Goal: Information Seeking & Learning: Learn about a topic

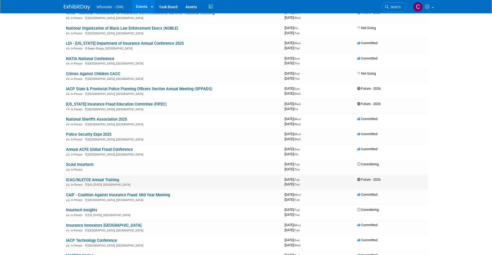
scroll to position [205, 0]
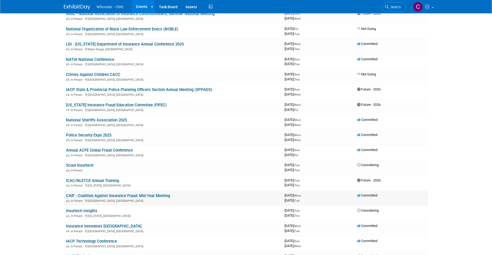
click at [137, 193] on link "CAIF - Coalition Against Insurance Fraud: Mid Year Meeting" at bounding box center [118, 195] width 104 height 5
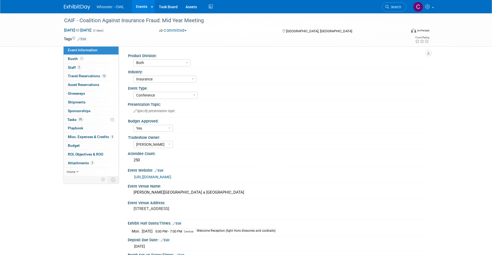
select select "Both"
select select "Insurance"
select select "Conference"
select select "Yes"
select select "[PERSON_NAME]"
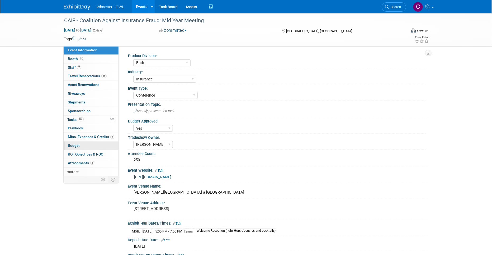
click at [71, 143] on span "Budget" at bounding box center [74, 145] width 12 height 4
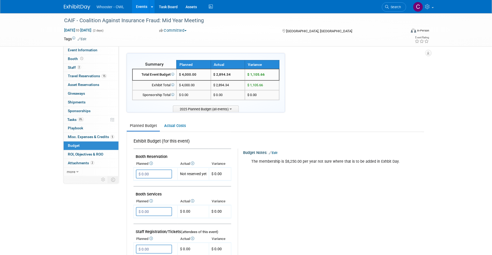
click at [140, 6] on link "Events" at bounding box center [141, 6] width 19 height 13
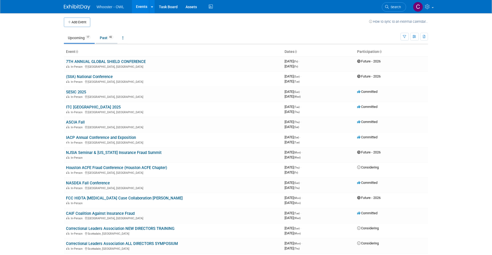
click at [104, 39] on link "Past 42" at bounding box center [107, 38] width 22 height 10
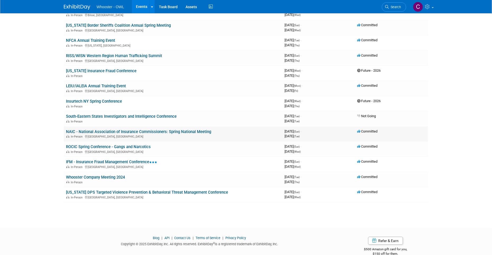
scroll to position [497, 0]
click at [120, 160] on link "IFM - Insurance Fraud Management Conference" at bounding box center [111, 162] width 91 height 5
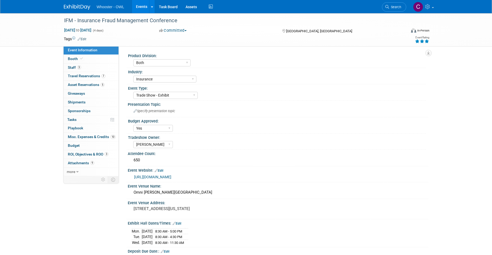
select select "Both"
select select "Insurance"
select select "Trade Show - Exhibit"
select select "Yes"
select select "Clare Southcombe"
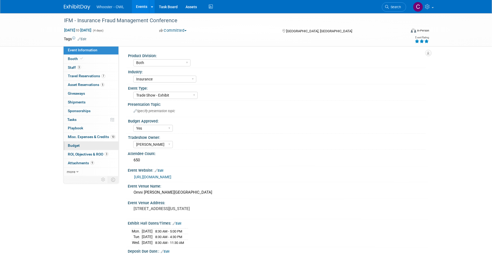
drag, startPoint x: 75, startPoint y: 144, endPoint x: 86, endPoint y: 144, distance: 11.4
click at [75, 144] on span "Budget" at bounding box center [74, 145] width 12 height 4
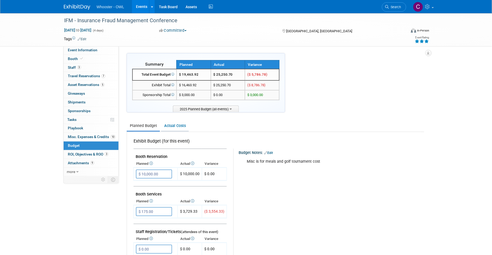
click at [168, 123] on link "Actual Costs" at bounding box center [175, 126] width 28 height 10
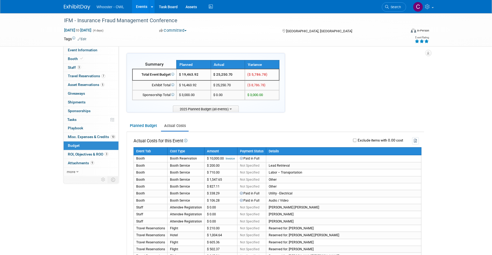
click at [143, 4] on link "Events" at bounding box center [141, 6] width 19 height 13
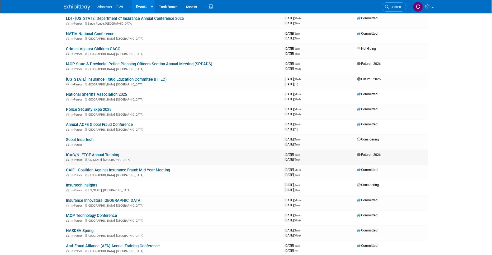
scroll to position [230, 0]
click at [87, 199] on link "Insurance Innovators [GEOGRAPHIC_DATA]" at bounding box center [104, 201] width 76 height 5
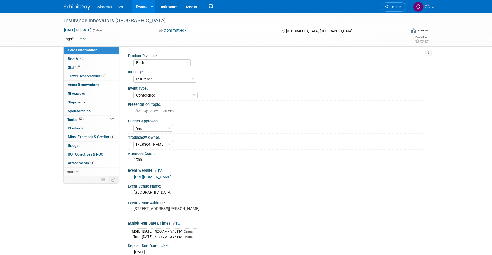
select select "Both"
select select "Insurance"
select select "Conference"
select select "Yes"
select select "[PERSON_NAME]"
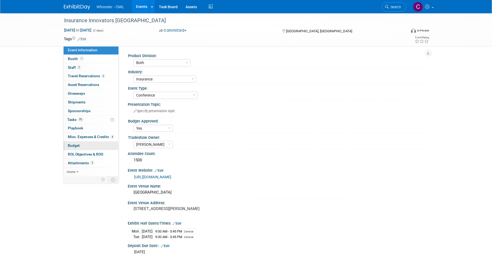
click at [71, 143] on span "Budget" at bounding box center [74, 145] width 12 height 4
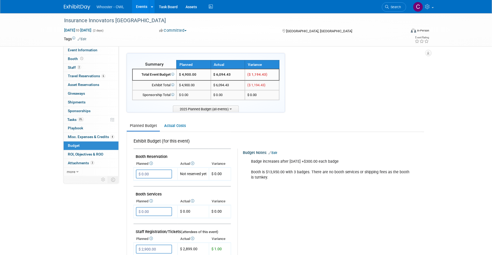
click at [141, 6] on link "Events" at bounding box center [141, 6] width 19 height 13
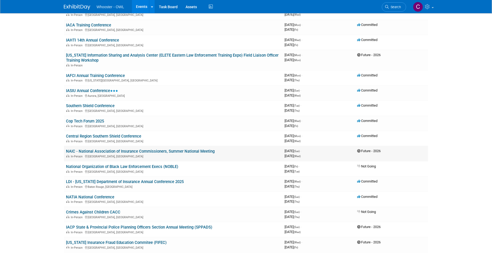
scroll to position [69, 0]
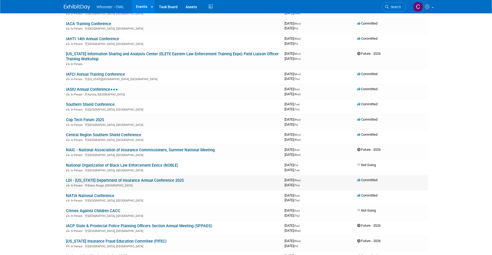
click at [115, 178] on link "LDI - [US_STATE] Department of Insurance Annual Conference 2025" at bounding box center [125, 180] width 118 height 5
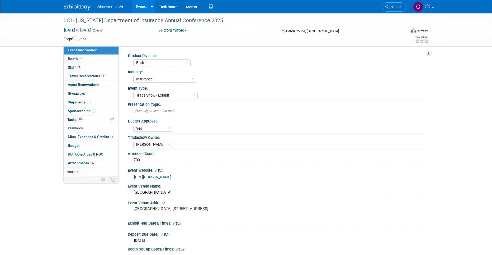
select select "Both"
select select "Insurance"
select select "Trade Show - Exhibit"
select select "Yes"
select select "Clare Southcombe"
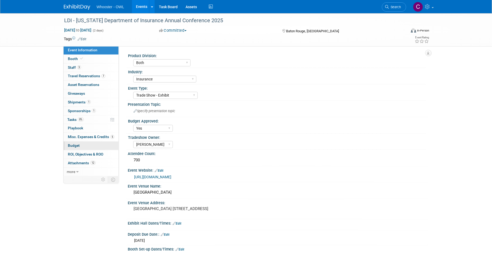
click at [76, 145] on span "Budget" at bounding box center [74, 145] width 12 height 4
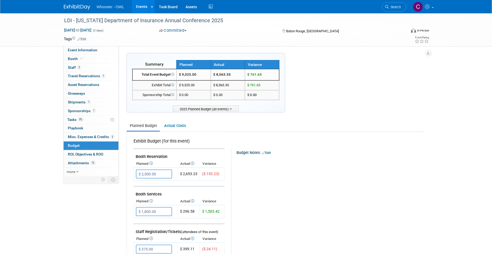
scroll to position [1, 0]
click at [142, 6] on link "Events" at bounding box center [141, 6] width 19 height 13
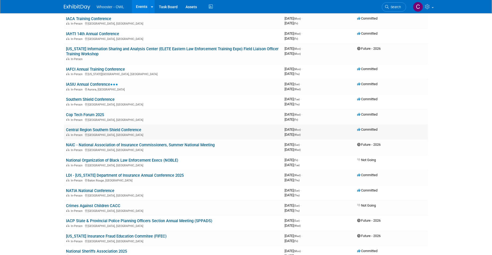
scroll to position [75, 0]
click at [143, 143] on link "NAIC - National Association of Insurance Commissioners, Summer National Meeting" at bounding box center [140, 144] width 149 height 5
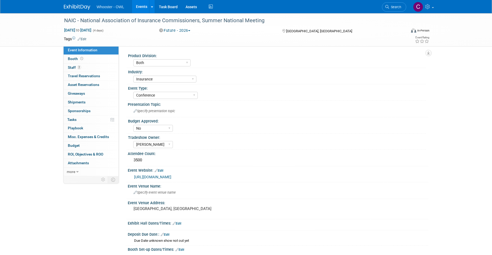
select select "Both"
select select "Insurance"
select select "Conference"
select select "No"
select select "[PERSON_NAME]"
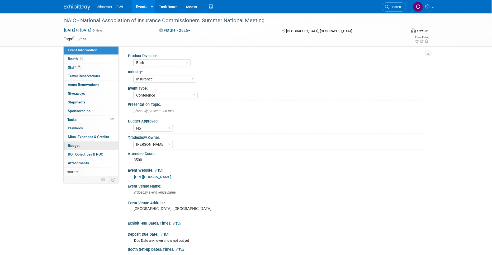
click at [73, 144] on span "Budget" at bounding box center [74, 145] width 12 height 4
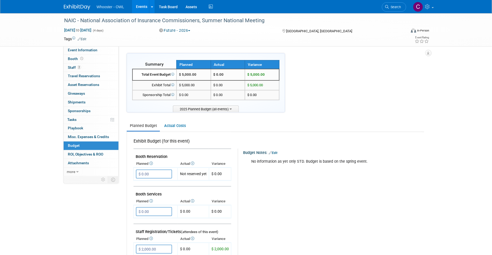
click at [141, 4] on link "Events" at bounding box center [141, 6] width 19 height 13
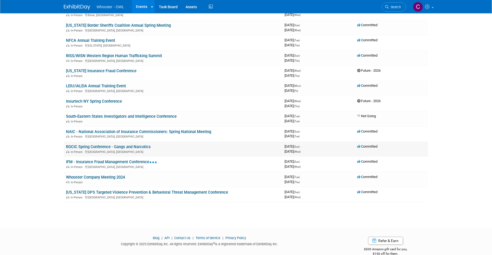
scroll to position [497, 0]
click at [95, 160] on link "IFM - Insurance Fraud Management Conference" at bounding box center [111, 162] width 91 height 5
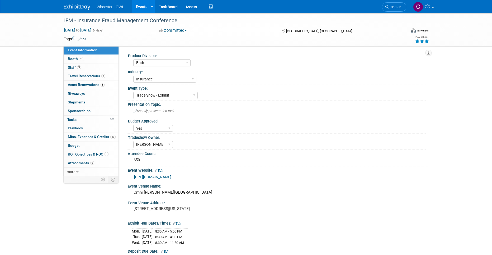
select select "Both"
select select "Insurance"
select select "Trade Show - Exhibit"
select select "Yes"
select select "Clare Southcombe"
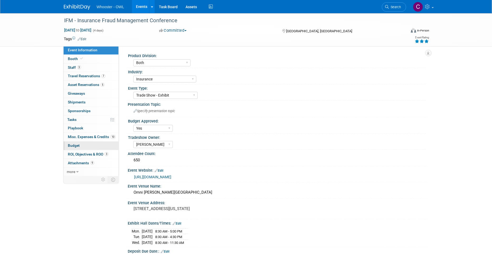
click at [71, 144] on span "Budget" at bounding box center [74, 145] width 12 height 4
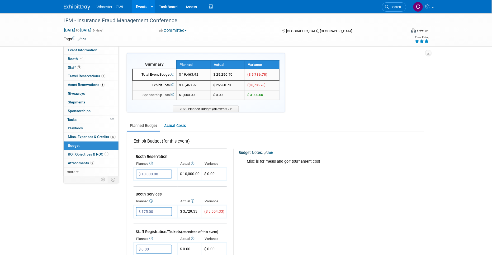
drag, startPoint x: 217, startPoint y: 73, endPoint x: 236, endPoint y: 75, distance: 19.6
click at [236, 75] on td "$ 25,250.70" at bounding box center [228, 74] width 34 height 11
copy td "25,250.70"
click at [143, 7] on link "Events" at bounding box center [141, 6] width 19 height 13
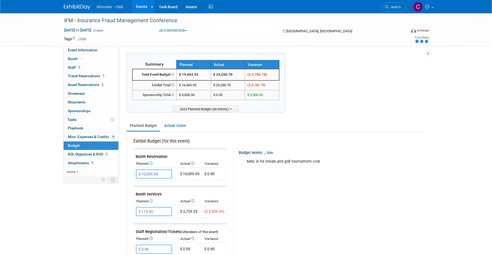
scroll to position [0, 0]
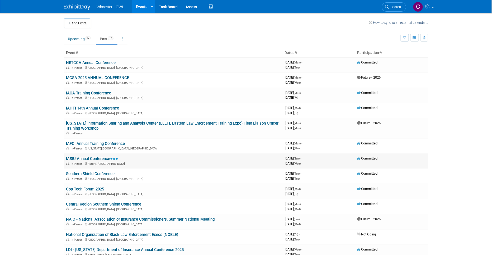
click at [94, 156] on link "IASIU Annual Conference" at bounding box center [92, 158] width 52 height 5
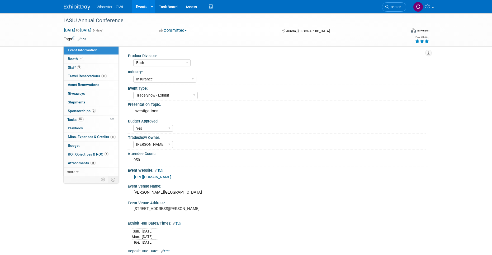
select select "Both"
select select "Insurance"
select select "Trade Show - Exhibit"
select select "Yes"
select select "[PERSON_NAME]"
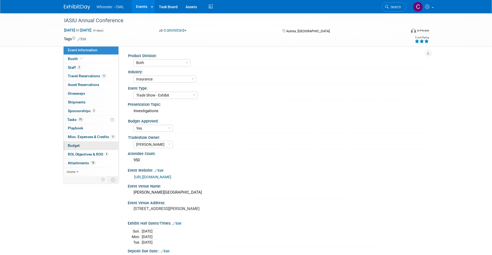
click at [73, 143] on span "Budget" at bounding box center [74, 145] width 12 height 4
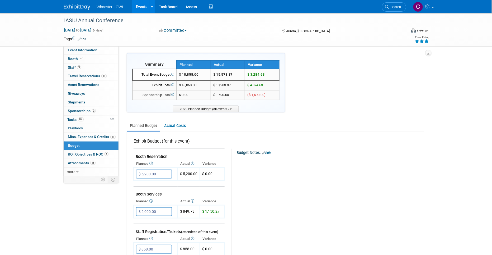
drag, startPoint x: 173, startPoint y: 124, endPoint x: 219, endPoint y: 127, distance: 46.1
click at [173, 124] on link "Actual Costs" at bounding box center [175, 126] width 28 height 10
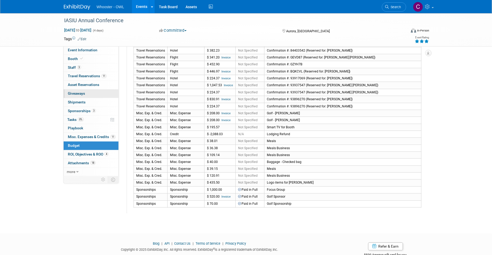
scroll to position [182, 0]
click at [76, 111] on span "Sponsorships 3" at bounding box center [82, 111] width 28 height 4
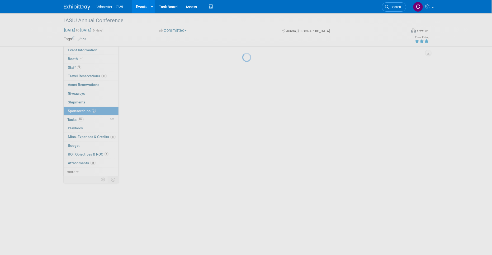
scroll to position [2, 0]
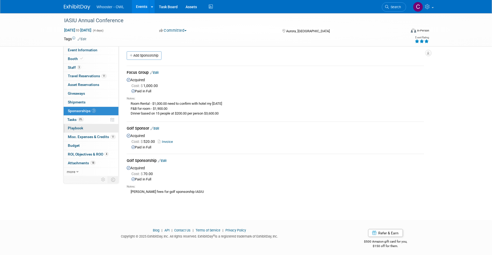
click at [78, 128] on span "Playbook 0" at bounding box center [75, 128] width 15 height 4
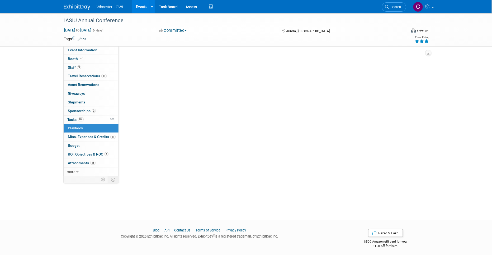
scroll to position [0, 0]
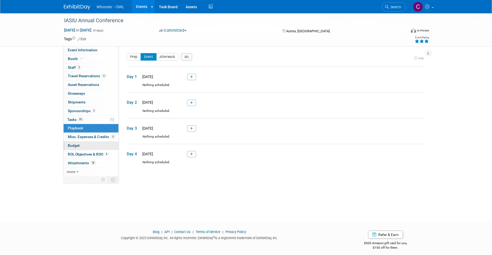
click at [74, 144] on span "Budget" at bounding box center [74, 145] width 12 height 4
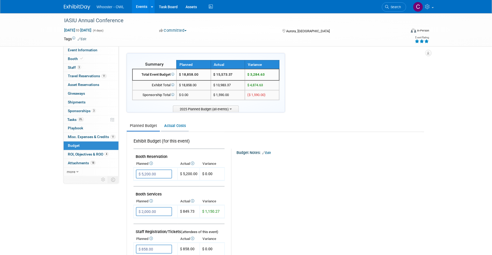
click at [170, 126] on link "Actual Costs" at bounding box center [175, 126] width 28 height 10
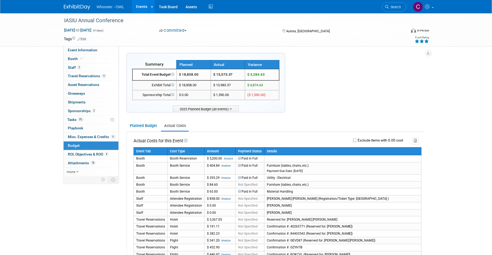
drag, startPoint x: 217, startPoint y: 74, endPoint x: 233, endPoint y: 75, distance: 16.1
click at [233, 75] on td "$ 15,573.37" at bounding box center [228, 74] width 34 height 11
copy td "15,573.37"
